Goal: Navigation & Orientation: Understand site structure

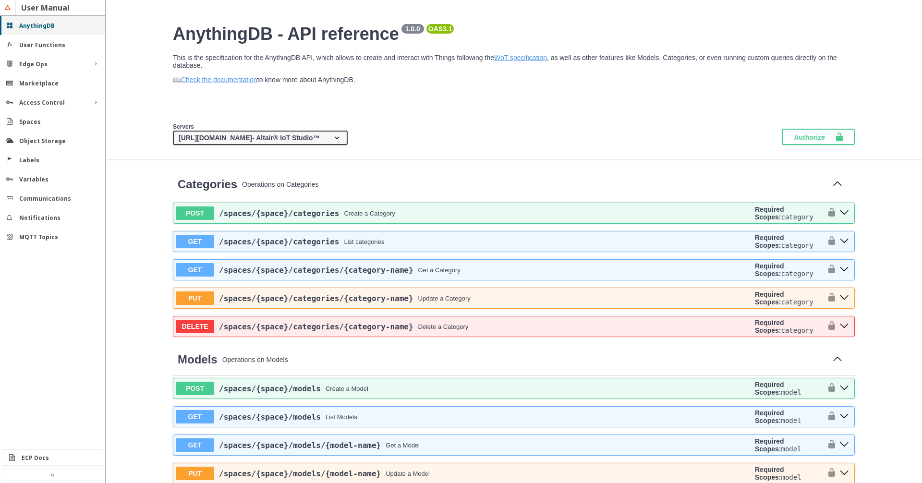
click at [0, 0] on slot "AnythingDB" at bounding box center [0, 0] width 0 height 0
click at [0, 0] on slot "User Functions" at bounding box center [0, 0] width 0 height 0
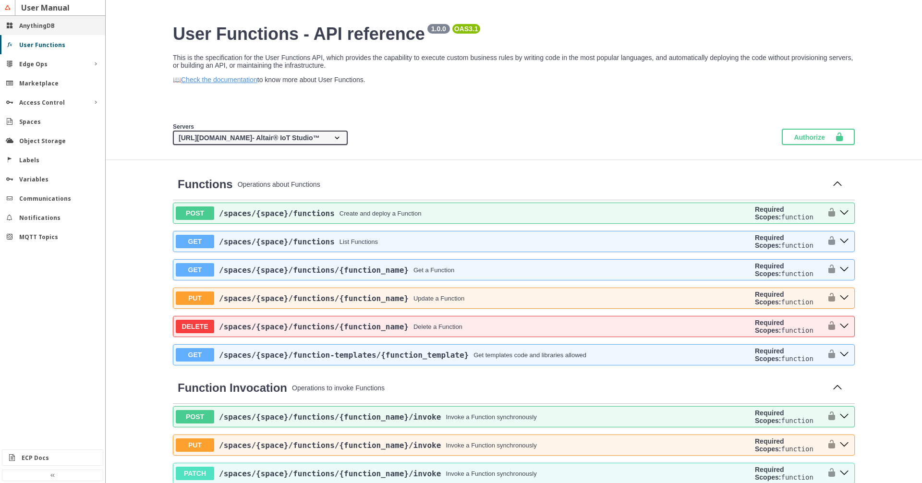
click at [0, 0] on slot "AnythingDB" at bounding box center [0, 0] width 0 height 0
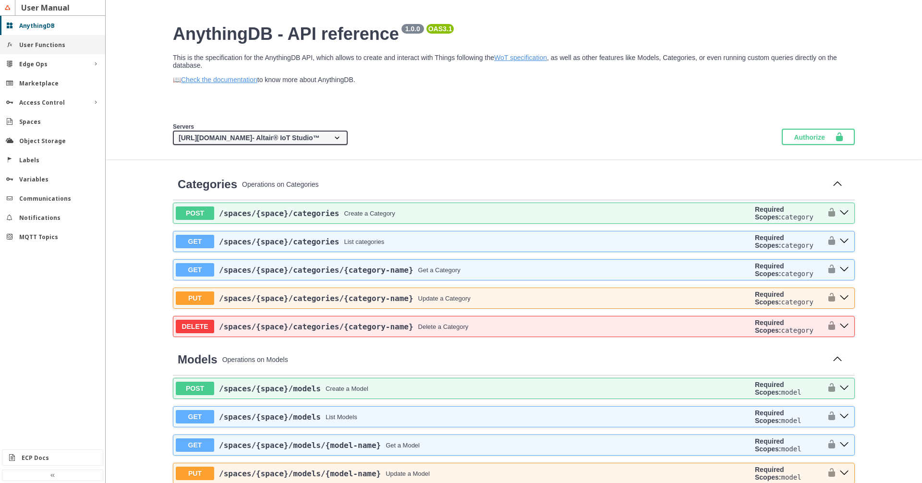
click at [31, 39] on div "User Functions" at bounding box center [52, 44] width 105 height 19
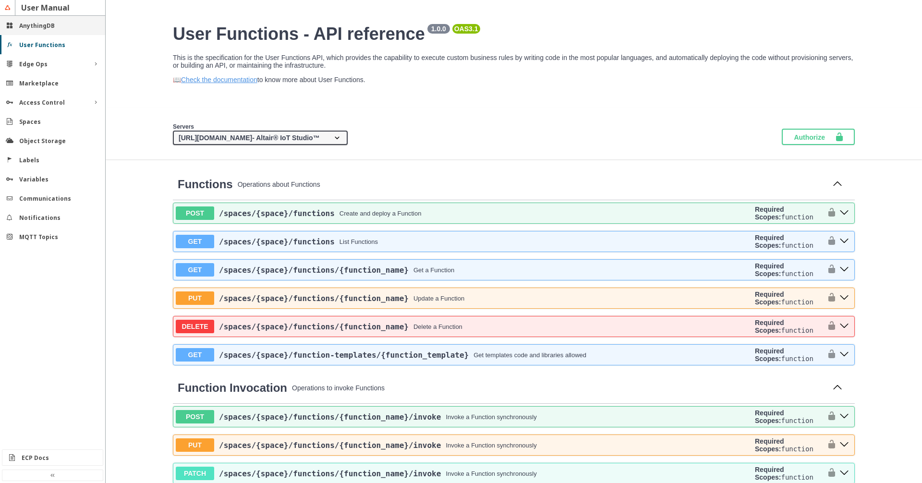
click at [32, 20] on div "AnythingDB" at bounding box center [52, 25] width 105 height 19
